Goal: Task Accomplishment & Management: Complete application form

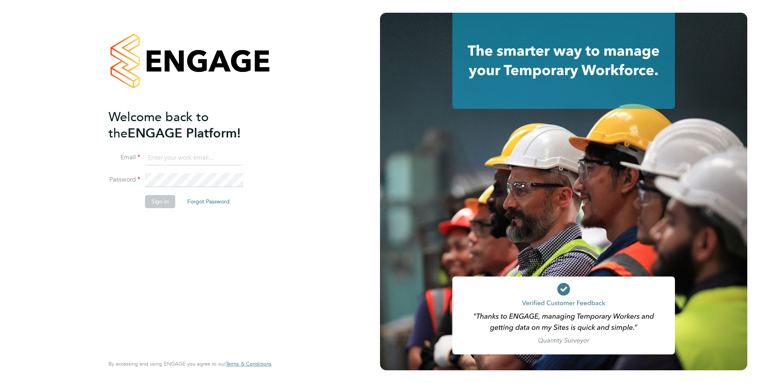
click at [176, 154] on input at bounding box center [194, 158] width 98 height 14
type input "[EMAIL_ADDRESS][DOMAIN_NAME]"
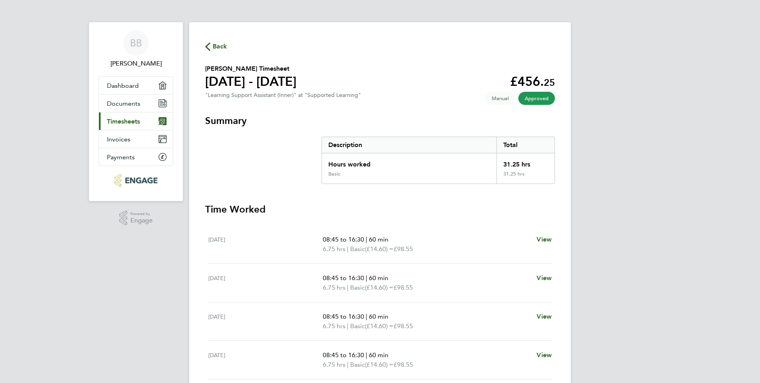
click at [128, 120] on span "Timesheets" at bounding box center [123, 122] width 33 height 8
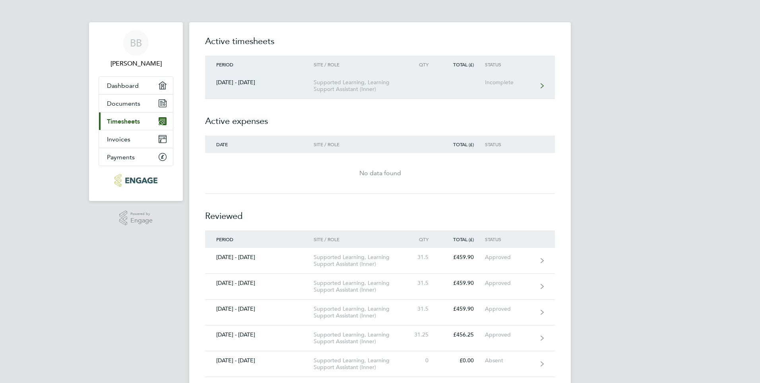
click at [482, 85] on link "29 Sept - 05 Oct 2025 Supported Learning, Learning Support Assistant (Inner) In…" at bounding box center [380, 86] width 350 height 26
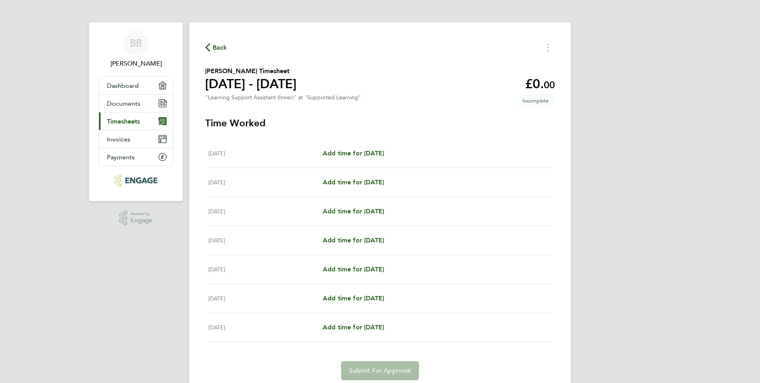
scroll to position [29, 0]
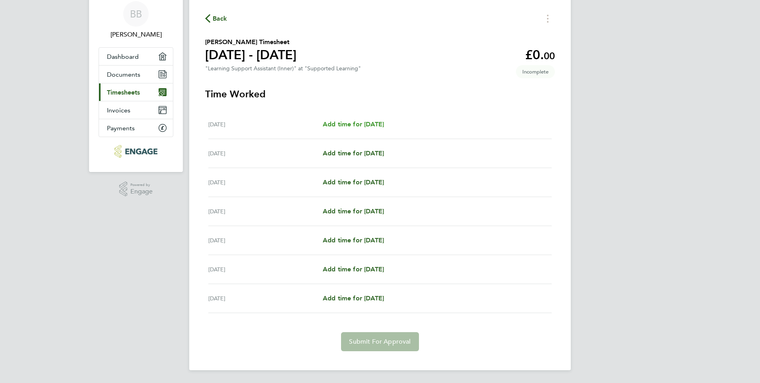
click at [369, 125] on span "Add time for Mon 29 Sep" at bounding box center [353, 124] width 61 height 8
select select "60"
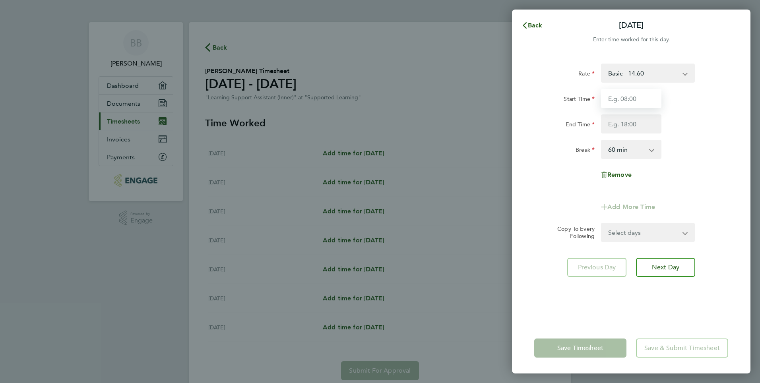
click at [639, 96] on input "Start Time" at bounding box center [631, 98] width 60 height 19
type input "09:00"
drag, startPoint x: 640, startPoint y: 126, endPoint x: 488, endPoint y: 119, distance: 152.1
click at [488, 119] on div "Mon 29 Sep Cancel Enter time worked for this day. Rate Basic - 14.60 Start Time…" at bounding box center [380, 191] width 760 height 383
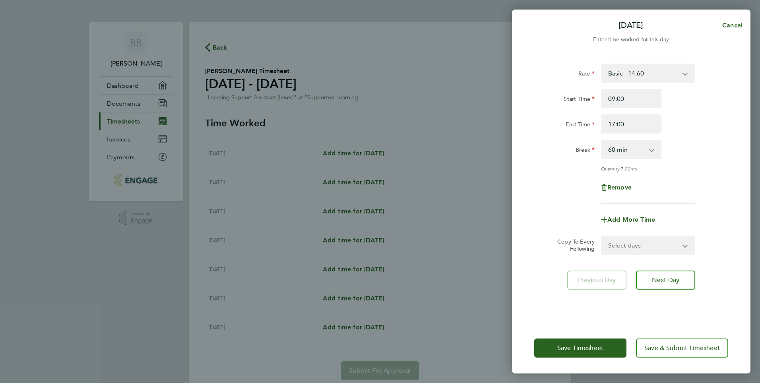
click at [656, 265] on div "Rate Basic - 14.60 Start Time 09:00 End Time 17:00 Break 0 min 15 min 30 min 45…" at bounding box center [631, 188] width 239 height 269
click at [661, 284] on button "Next Day" at bounding box center [665, 280] width 59 height 19
drag, startPoint x: 639, startPoint y: 120, endPoint x: 610, endPoint y: 123, distance: 28.4
click at [610, 123] on input "17:00" at bounding box center [631, 124] width 60 height 19
type input "15:00"
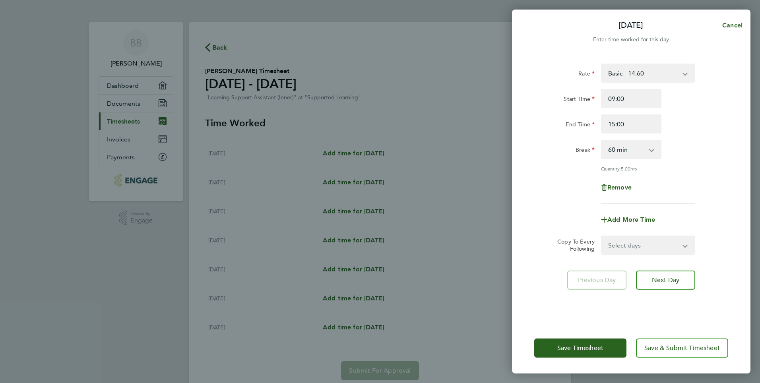
click at [740, 182] on div "Rate Basic - 14.60 Start Time 09:00 End Time 15:00 Break 0 min 15 min 30 min 45…" at bounding box center [631, 188] width 239 height 269
click at [656, 275] on button "Next Day" at bounding box center [665, 280] width 59 height 19
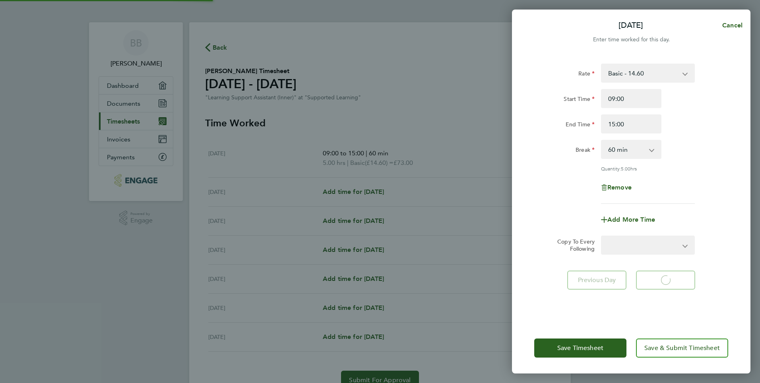
select select "60"
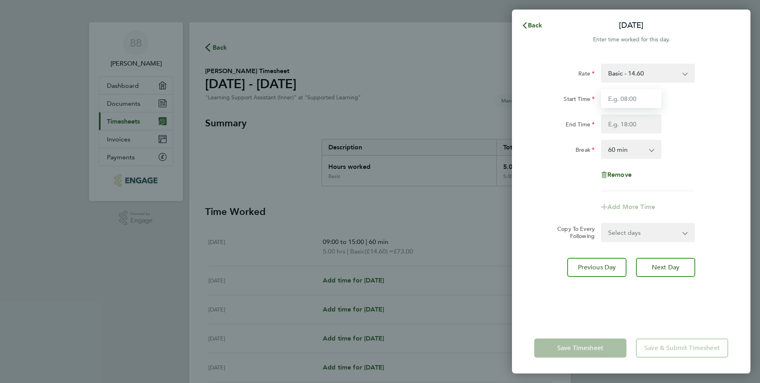
click at [641, 95] on input "Start Time" at bounding box center [631, 98] width 60 height 19
type input "09:00"
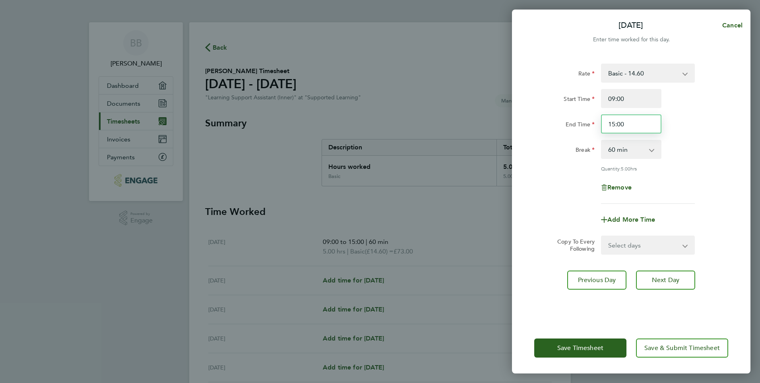
click at [616, 127] on input "15:00" at bounding box center [631, 124] width 60 height 19
type input "17:00"
click at [671, 278] on span "Next Day" at bounding box center [665, 280] width 27 height 8
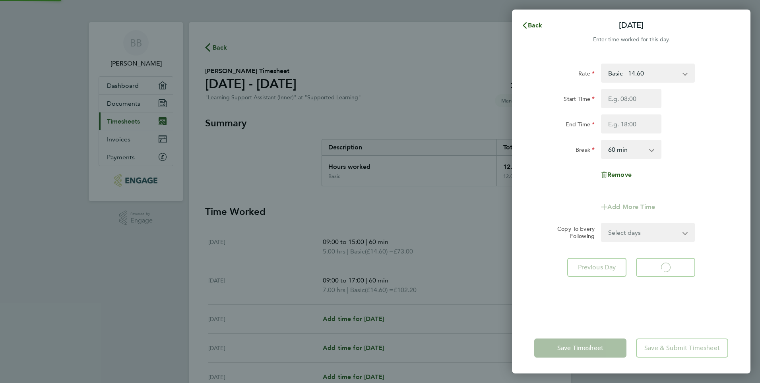
select select "60"
click at [620, 92] on input "Start Time" at bounding box center [631, 98] width 60 height 19
type input "09:00"
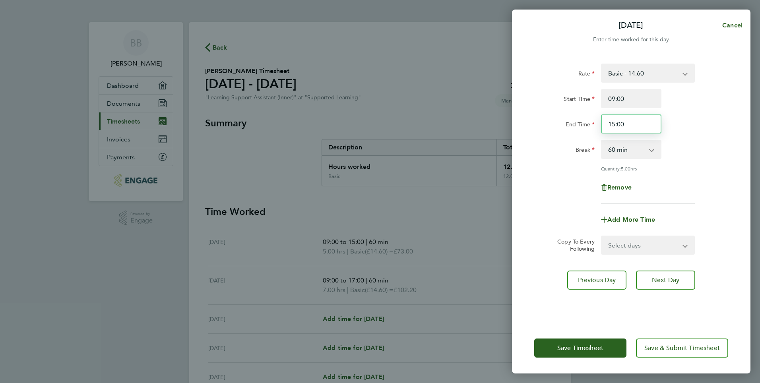
click at [620, 124] on input "15:00" at bounding box center [631, 124] width 60 height 19
type input "15:30"
click at [588, 351] on span "Save Timesheet" at bounding box center [580, 348] width 46 height 8
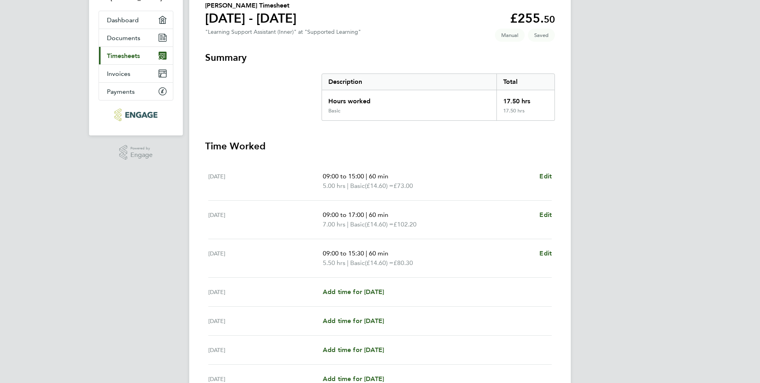
scroll to position [80, 0]
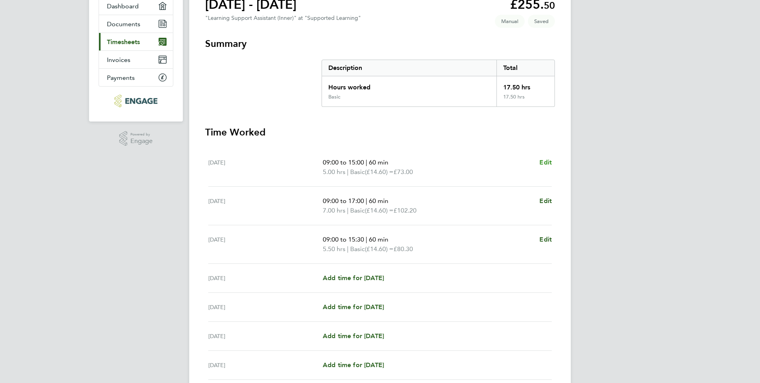
click at [544, 163] on span "Edit" at bounding box center [546, 163] width 12 height 8
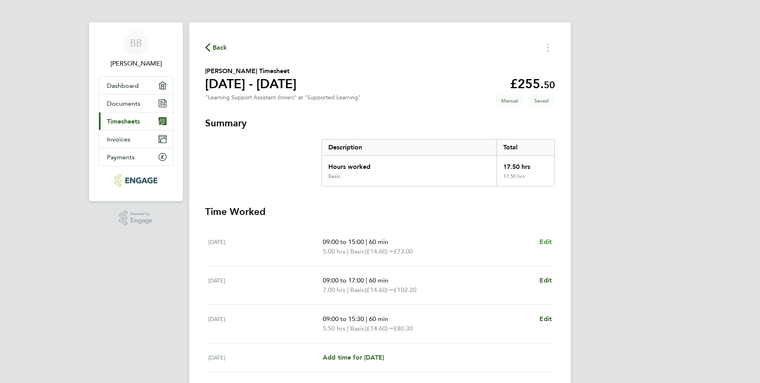
select select "60"
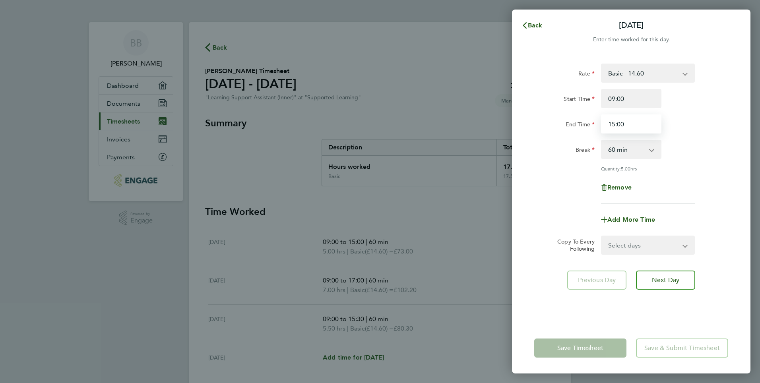
click at [615, 121] on input "15:00" at bounding box center [631, 124] width 60 height 19
type input "17:00"
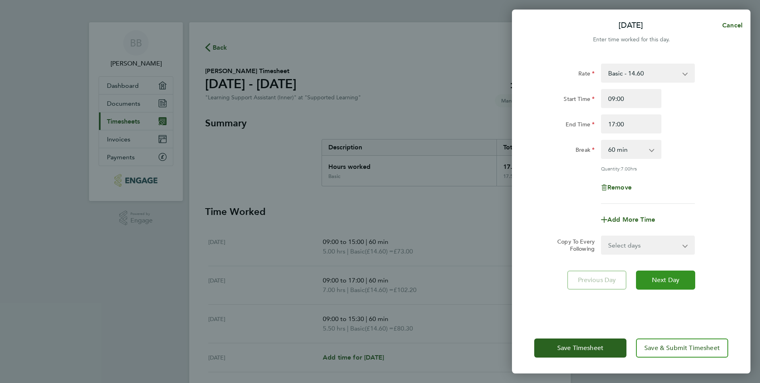
click at [665, 279] on span "Next Day" at bounding box center [665, 280] width 27 height 8
select select "60"
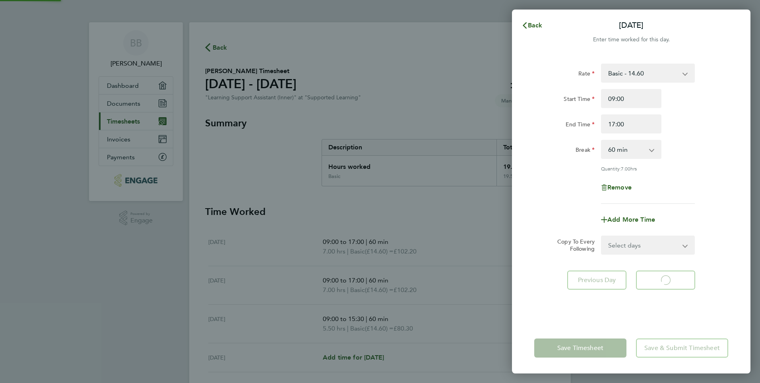
select select "60"
click at [526, 24] on icon "button" at bounding box center [525, 25] width 6 height 6
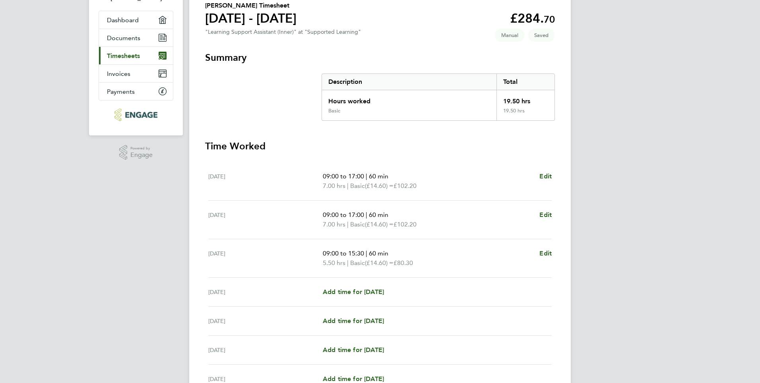
scroll to position [80, 0]
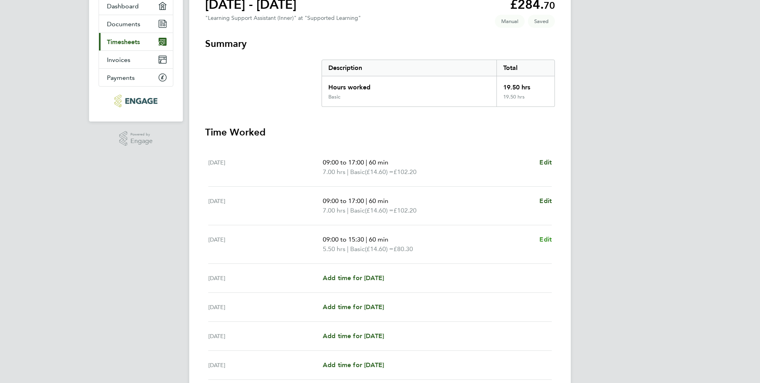
click at [546, 237] on span "Edit" at bounding box center [546, 240] width 12 height 8
select select "60"
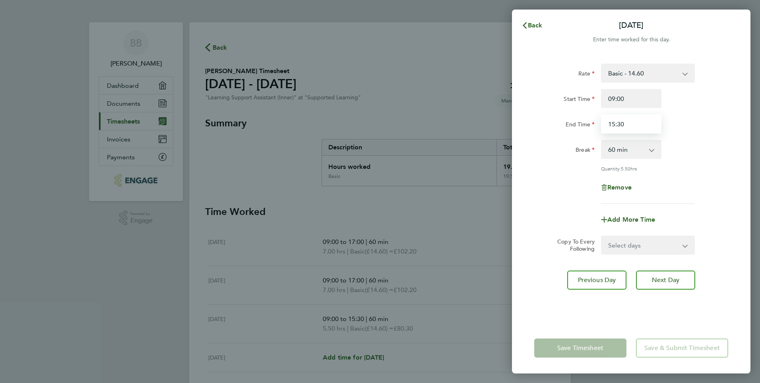
click at [621, 125] on input "15:30" at bounding box center [631, 124] width 60 height 19
type input "15:00"
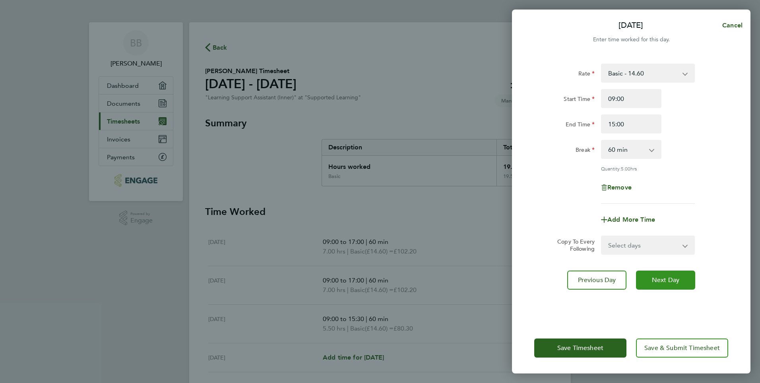
click at [676, 280] on span "Next Day" at bounding box center [665, 280] width 27 height 8
select select "60"
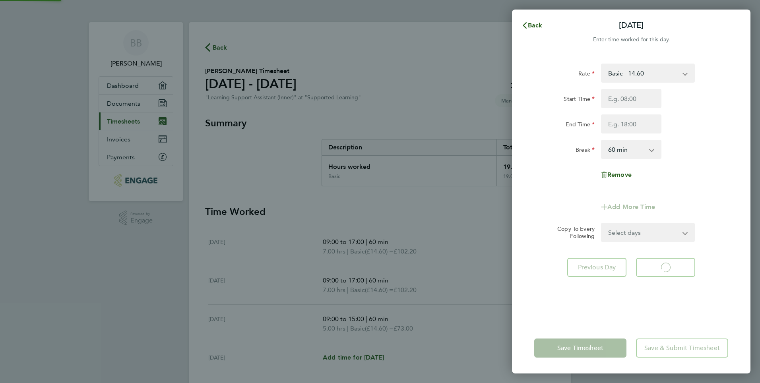
select select "60"
click at [532, 29] on button "Back" at bounding box center [532, 25] width 37 height 16
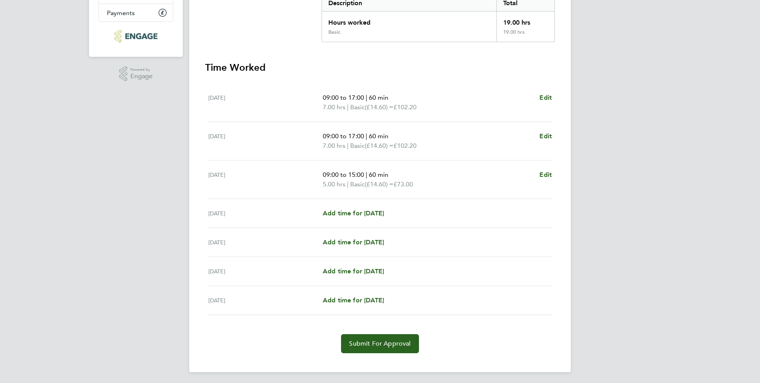
scroll to position [146, 0]
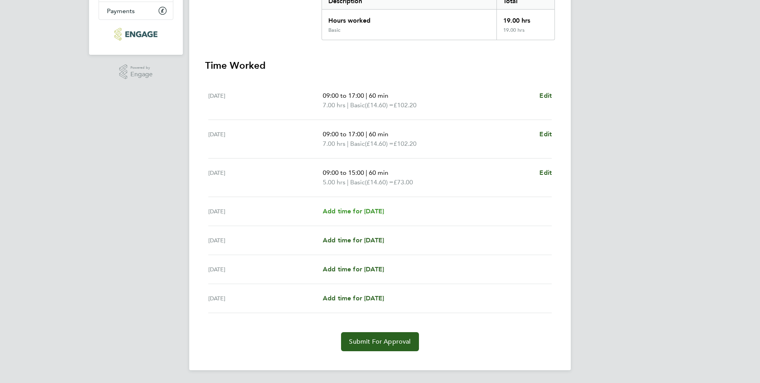
click at [363, 212] on span "Add time for Thu 02 Oct" at bounding box center [353, 212] width 61 height 8
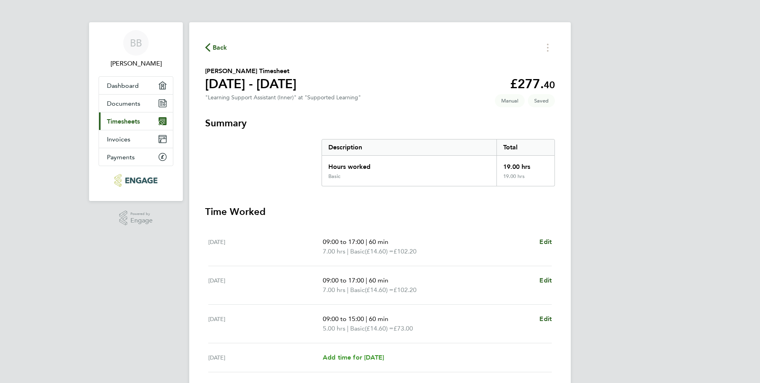
select select "60"
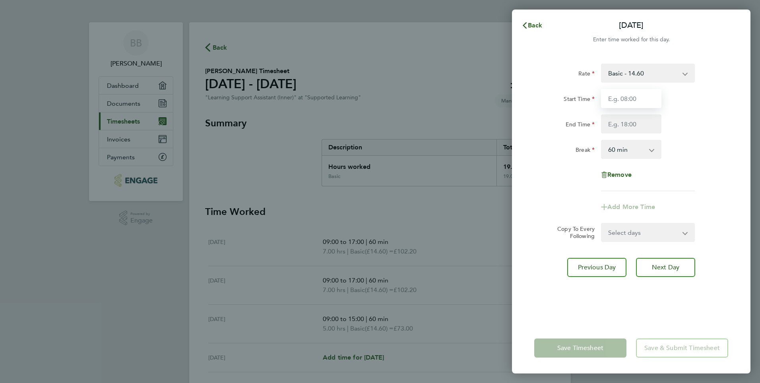
click at [643, 96] on input "Start Time" at bounding box center [631, 98] width 60 height 19
type input "09:00"
click at [627, 125] on input "End Time" at bounding box center [631, 124] width 60 height 19
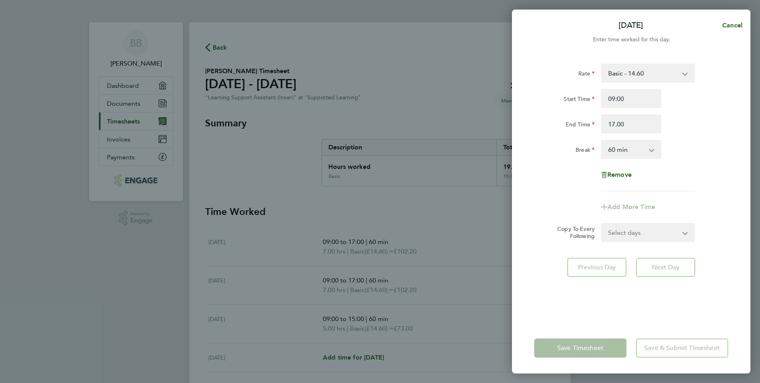
type input "17:00"
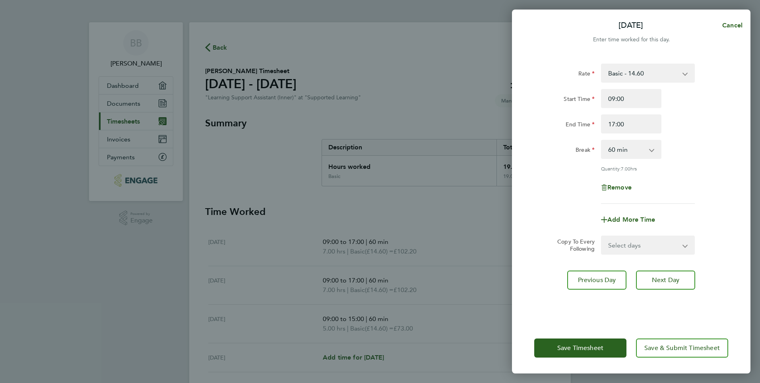
click at [580, 353] on app-form-button "Save Timesheet" at bounding box center [582, 348] width 97 height 19
click at [578, 350] on span "Save Timesheet" at bounding box center [580, 348] width 46 height 8
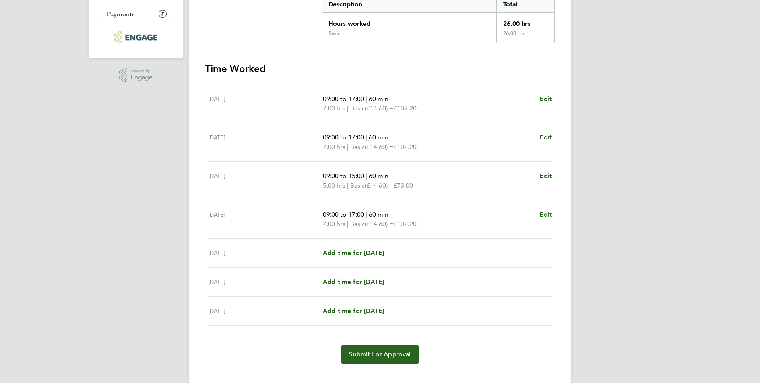
scroll to position [156, 0]
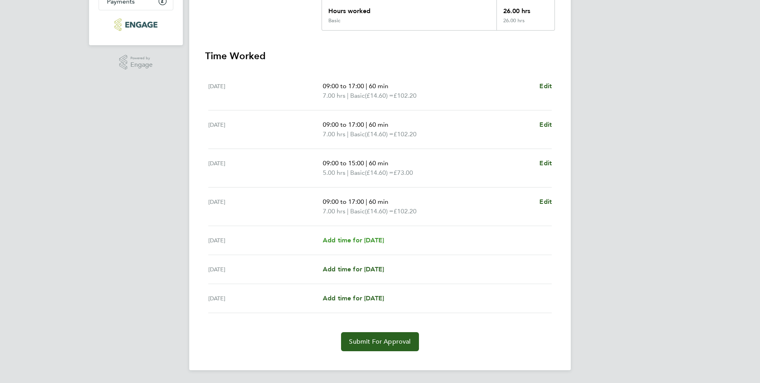
click at [357, 240] on span "Add time for Fri 03 Oct" at bounding box center [353, 241] width 61 height 8
select select "60"
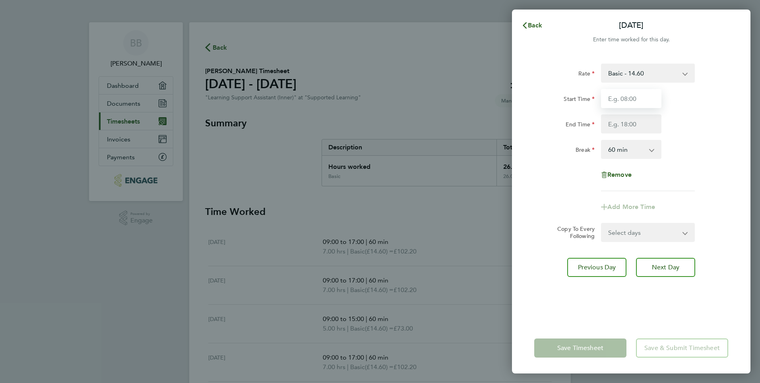
click at [648, 98] on input "Start Time" at bounding box center [631, 98] width 60 height 19
type input "09:00"
click at [640, 124] on input "End Time" at bounding box center [631, 124] width 60 height 19
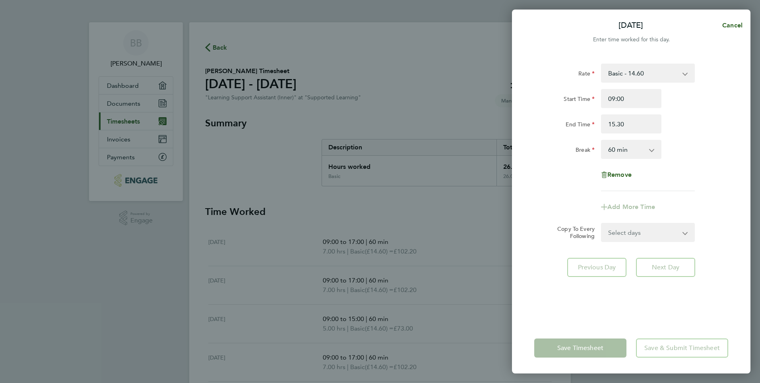
type input "15:30"
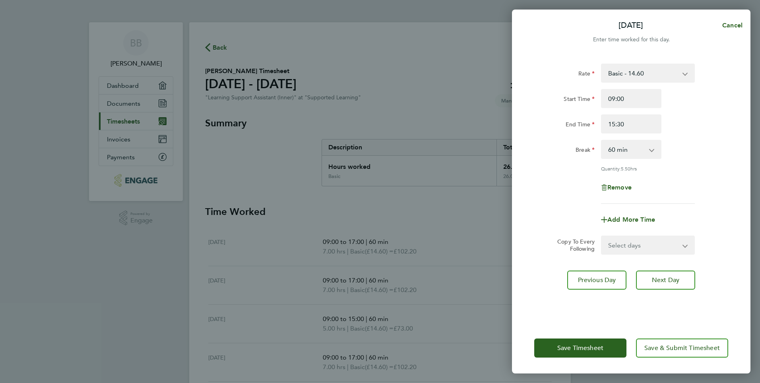
click at [585, 348] on app-form-button "Save Timesheet" at bounding box center [582, 348] width 97 height 19
click at [584, 348] on span "Save Timesheet" at bounding box center [580, 348] width 46 height 8
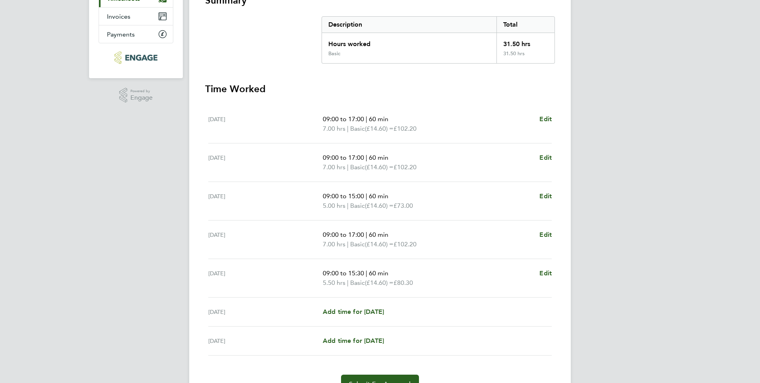
scroll to position [165, 0]
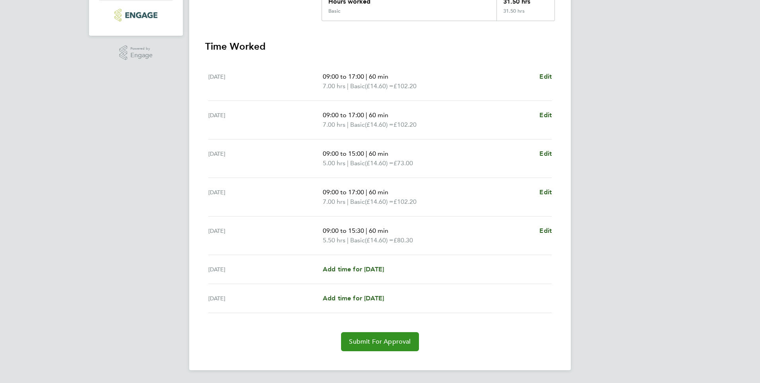
click at [390, 339] on span "Submit For Approval" at bounding box center [380, 342] width 62 height 8
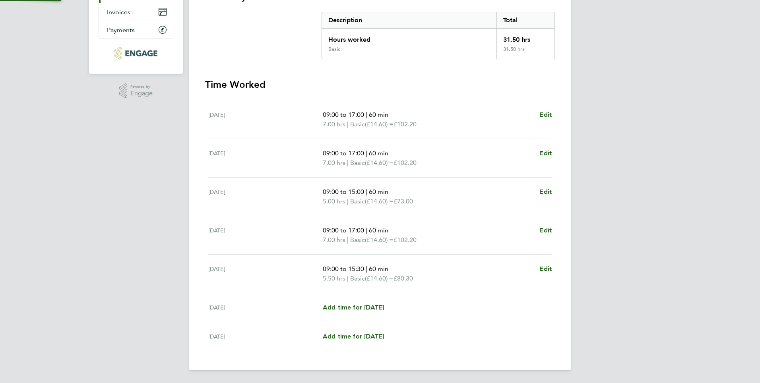
scroll to position [127, 0]
